Goal: Transaction & Acquisition: Purchase product/service

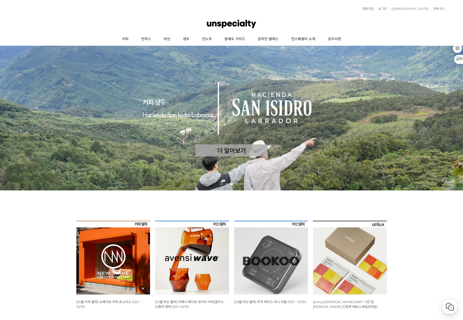
click at [111, 247] on img at bounding box center [113, 258] width 74 height 74
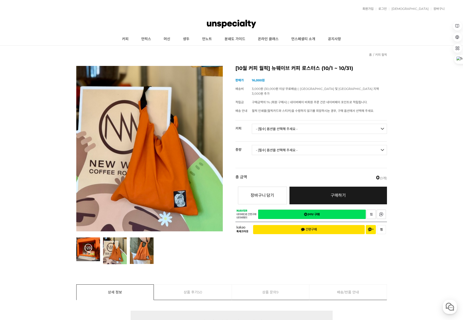
click at [295, 124] on select "- [필수] 옵션을 선택해 주세요 - ------------------- 언스페셜티 분쇄도 가이드 종이 받기 (주문 1건당 최대 1개 제공) …" at bounding box center [319, 129] width 135 height 10
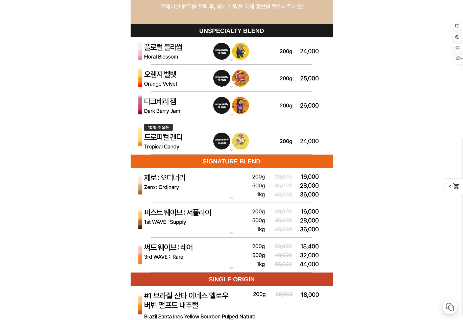
scroll to position [1482, 0]
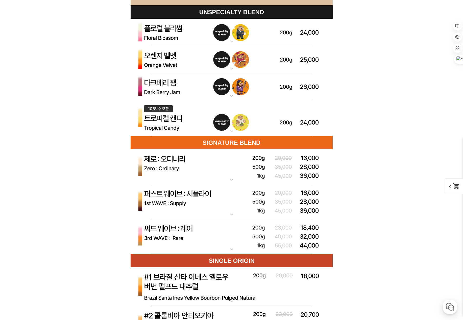
click at [208, 34] on img at bounding box center [231, 32] width 202 height 27
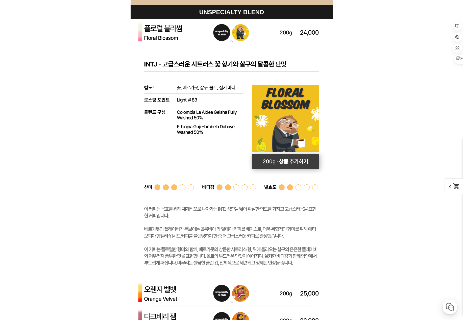
click at [287, 162] on rect at bounding box center [284, 161] width 67 height 15
select select "플로럴 블라썸 (언스페셜티 블렌드)"
select select "200g"
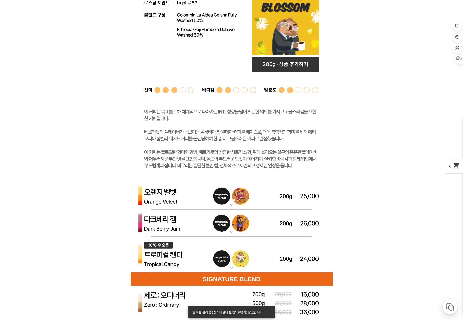
scroll to position [1684, 0]
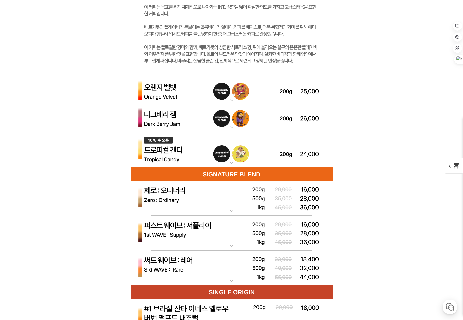
click at [232, 209] on mat-icon "expand_more" at bounding box center [231, 211] width 10 height 6
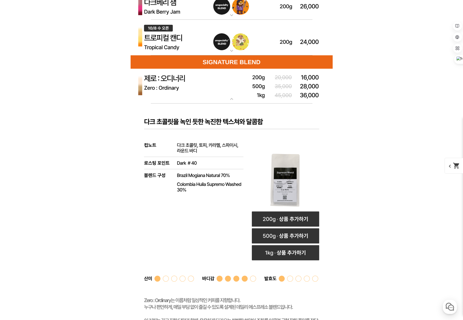
scroll to position [1923, 0]
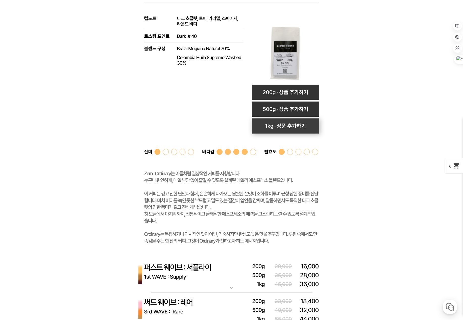
click at [288, 126] on rect at bounding box center [285, 125] width 67 height 15
select select "제로 : 올디너리 ([PERSON_NAME])"
select select "1kg"
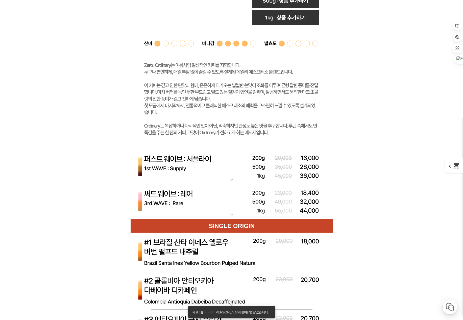
scroll to position [2091, 0]
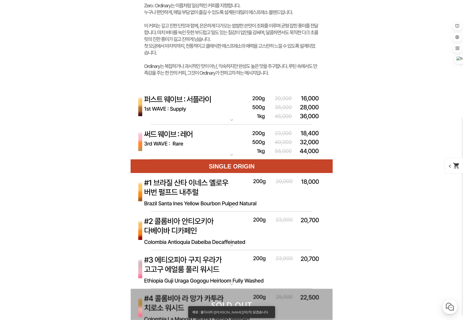
click at [228, 152] on mat-icon "expand_more" at bounding box center [231, 155] width 10 height 6
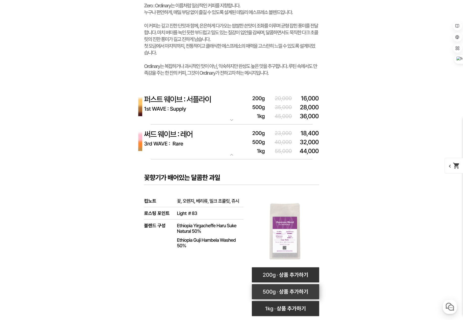
click at [294, 294] on rect at bounding box center [284, 291] width 67 height 15
select select "써드 웨이브 : 레어 ([PERSON_NAME])"
select select "500g"
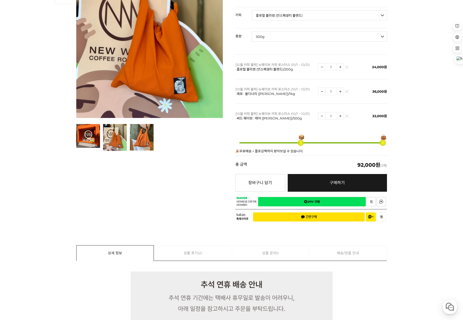
scroll to position [115, 0]
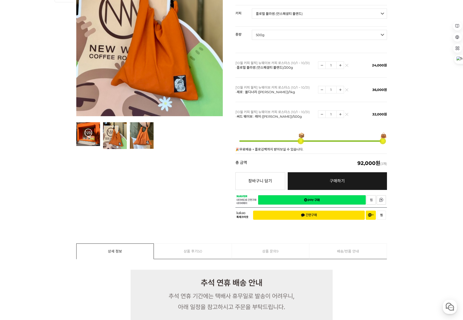
click at [323, 195] on link "네이버페이 구매하기" at bounding box center [311, 199] width 107 height 9
